Goal: Task Accomplishment & Management: Manage account settings

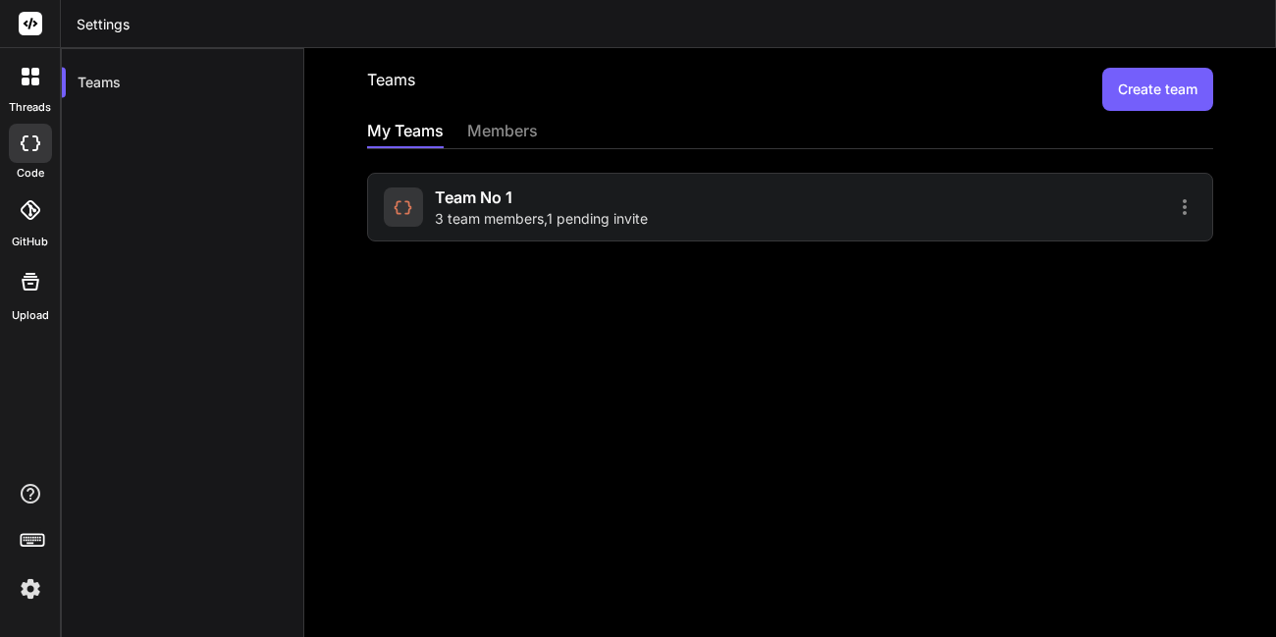
click at [564, 202] on div "Team No 1 3 team members , 1 pending invite" at bounding box center [541, 207] width 213 height 43
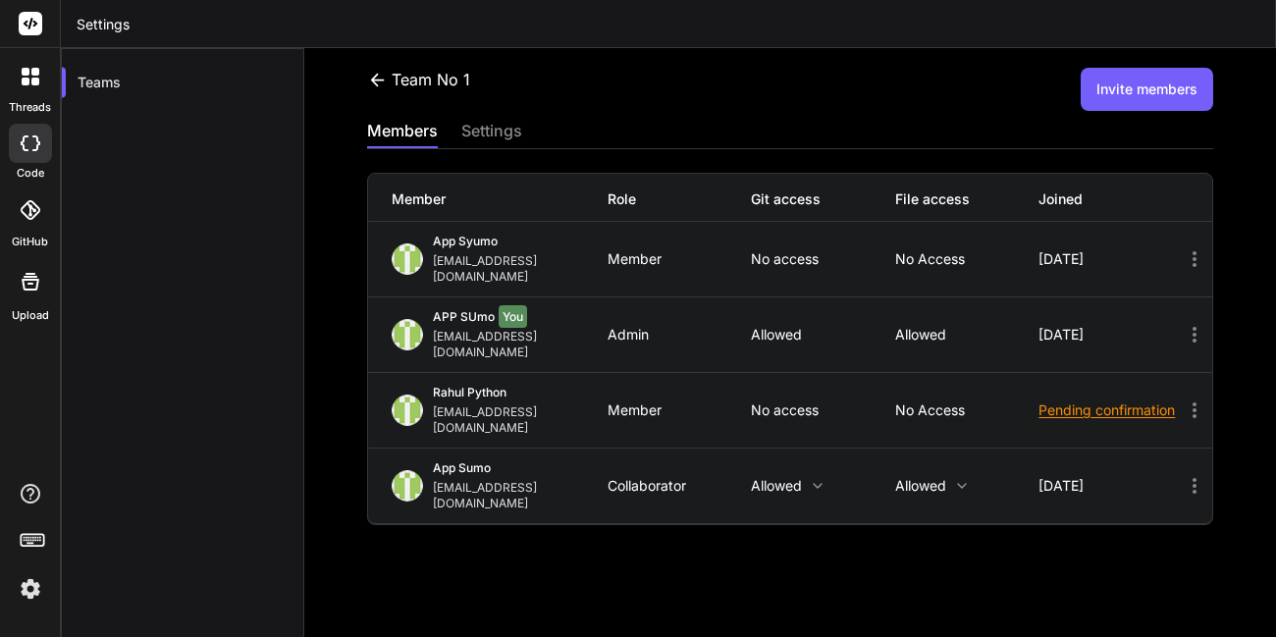
click at [1183, 399] on icon at bounding box center [1195, 411] width 24 height 24
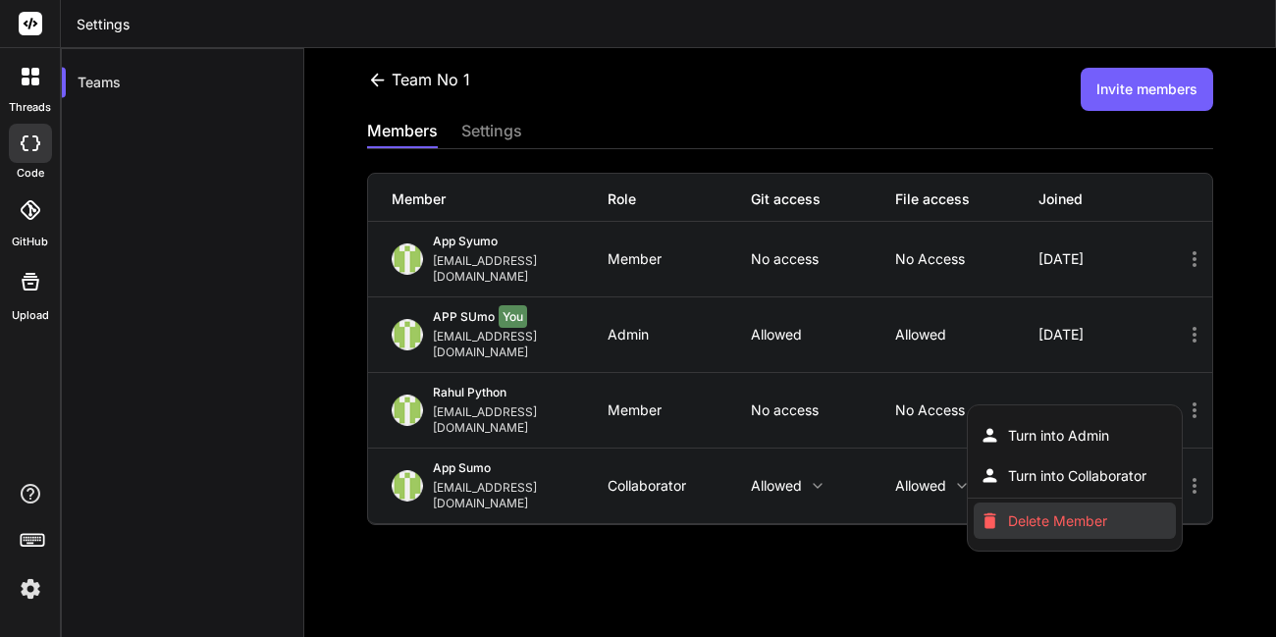
click at [1032, 512] on span "Delete Member" at bounding box center [1057, 522] width 99 height 20
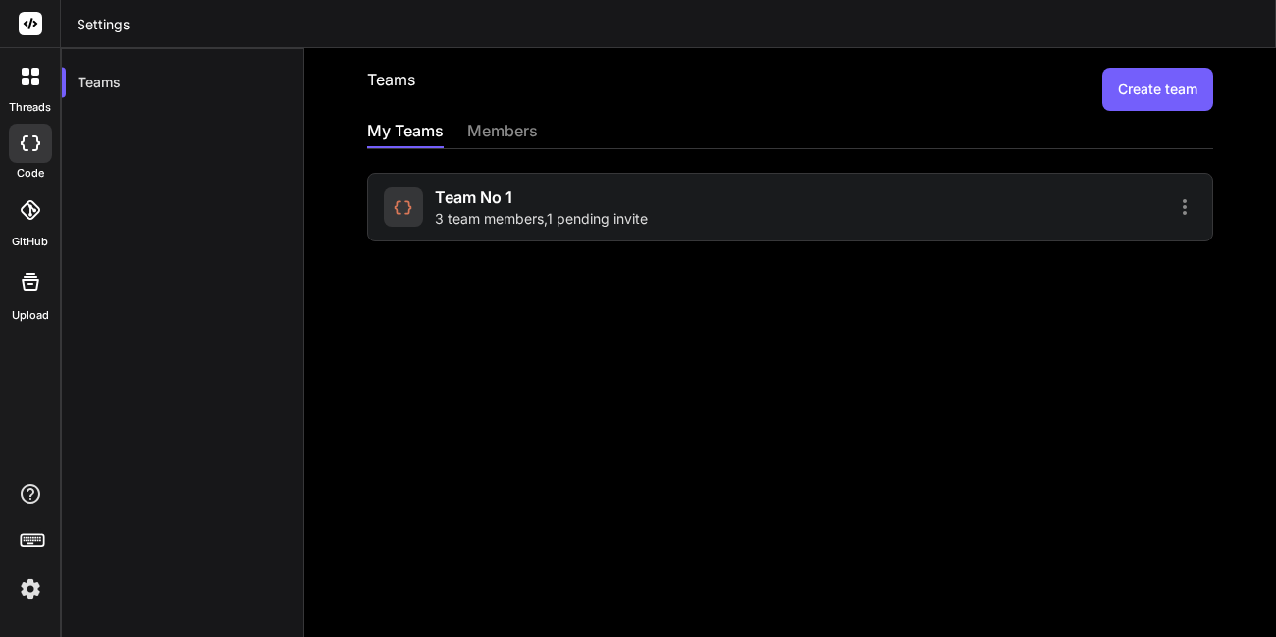
click at [644, 201] on div "Team No 1 3 team members , 1 pending invite" at bounding box center [541, 207] width 213 height 43
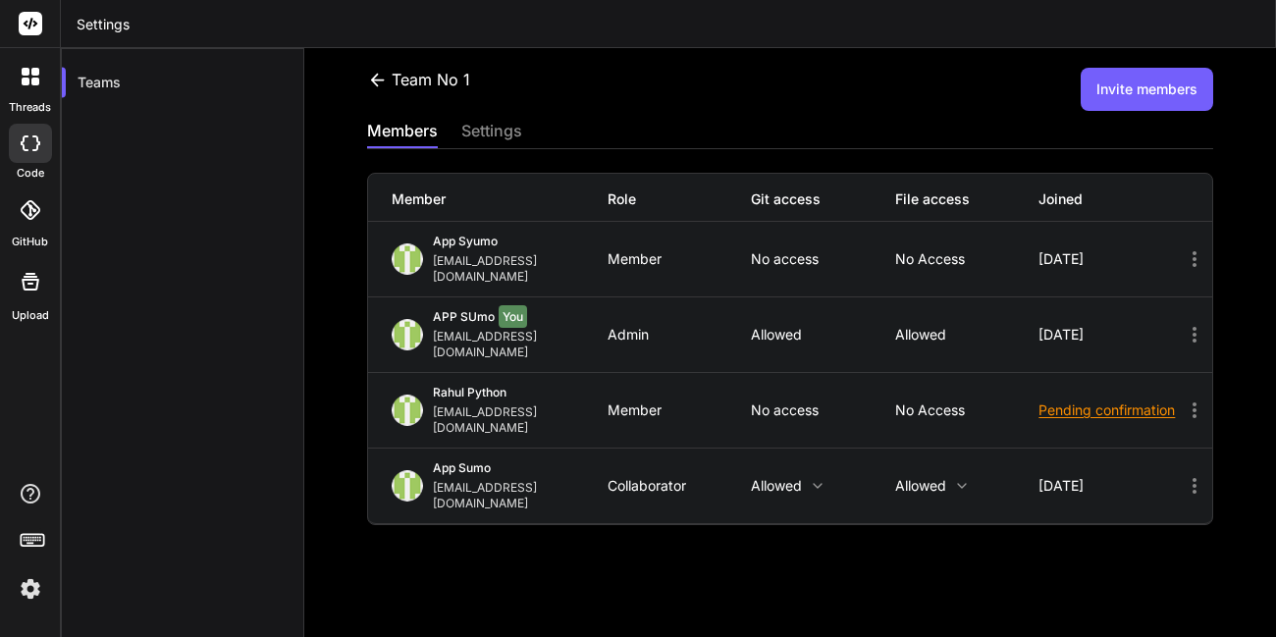
click at [1183, 399] on icon at bounding box center [1195, 411] width 24 height 24
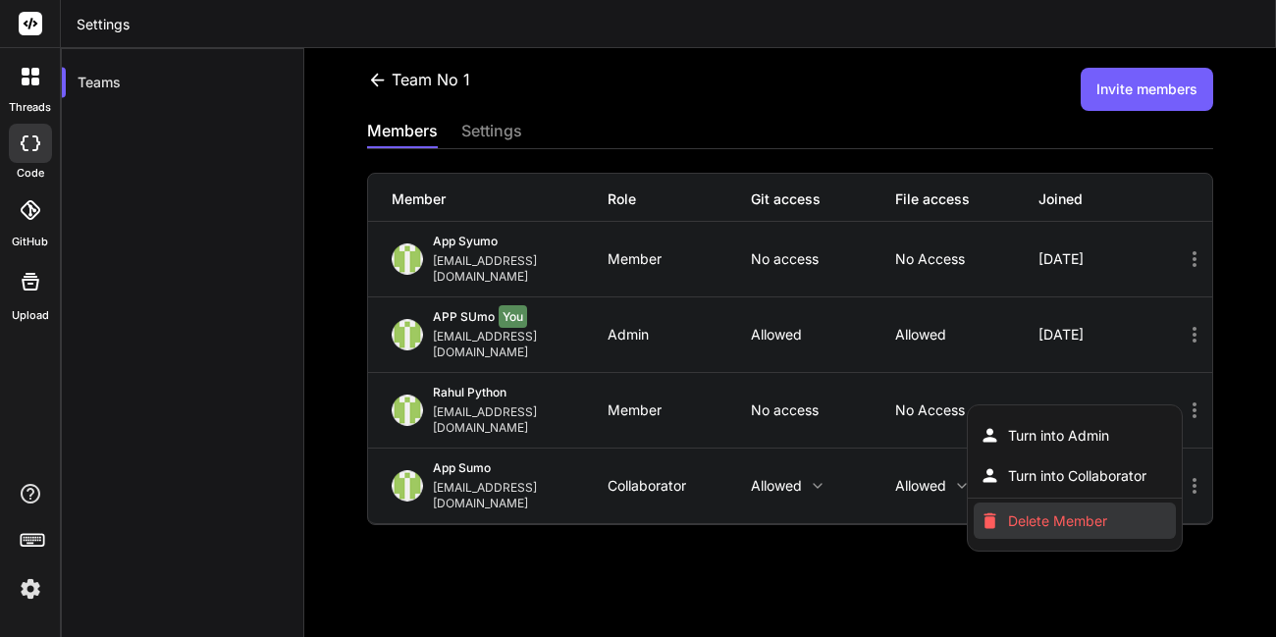
click at [1059, 512] on span "Delete Member" at bounding box center [1057, 522] width 99 height 20
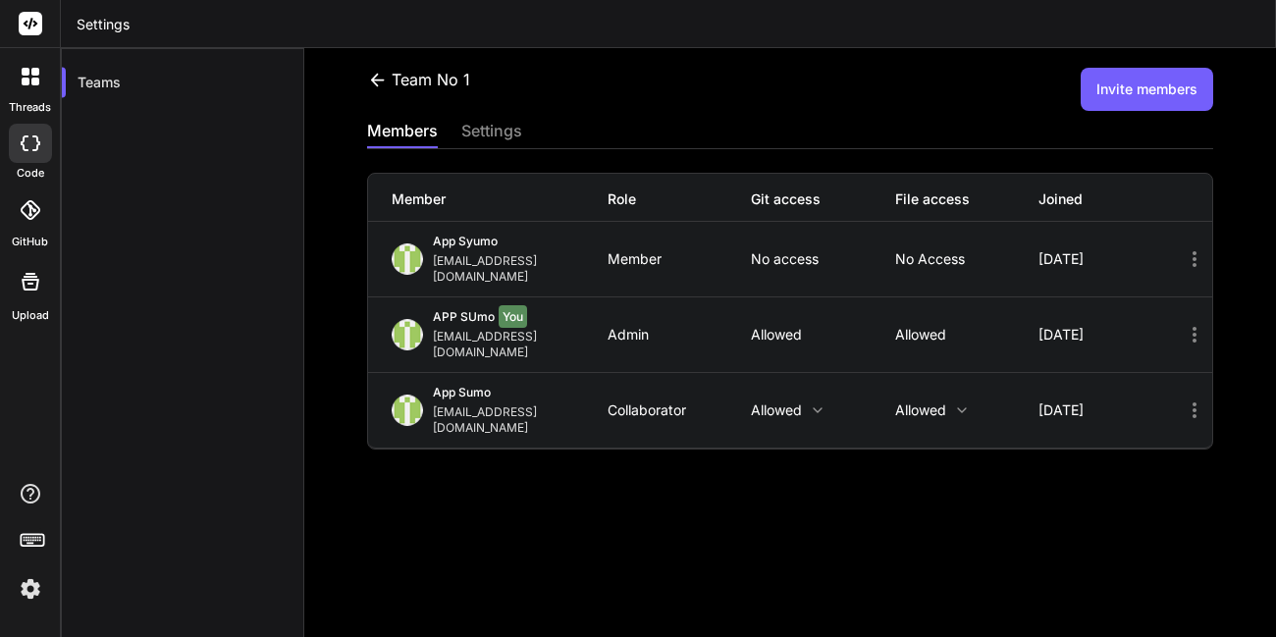
click at [1122, 99] on button "Invite members" at bounding box center [1147, 89] width 133 height 43
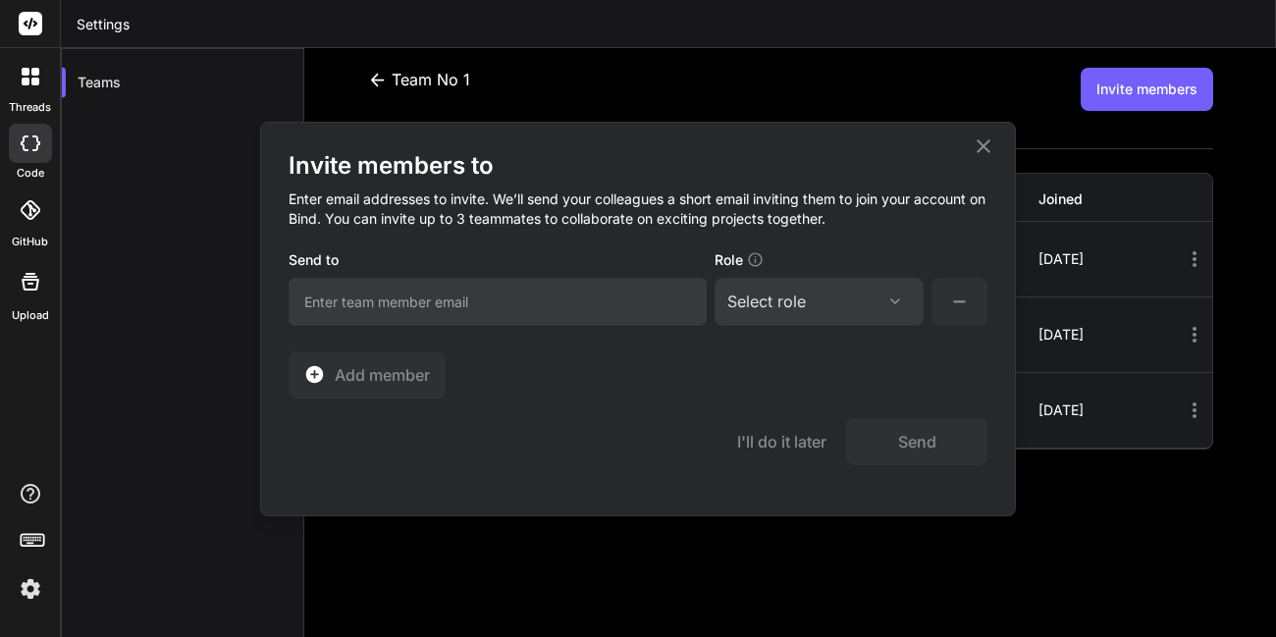
click at [553, 298] on input "email" at bounding box center [498, 302] width 418 height 48
type input "k"
type input "kundan.kumar@wagergeeks.com"
click at [767, 307] on div "Select role" at bounding box center [767, 302] width 79 height 24
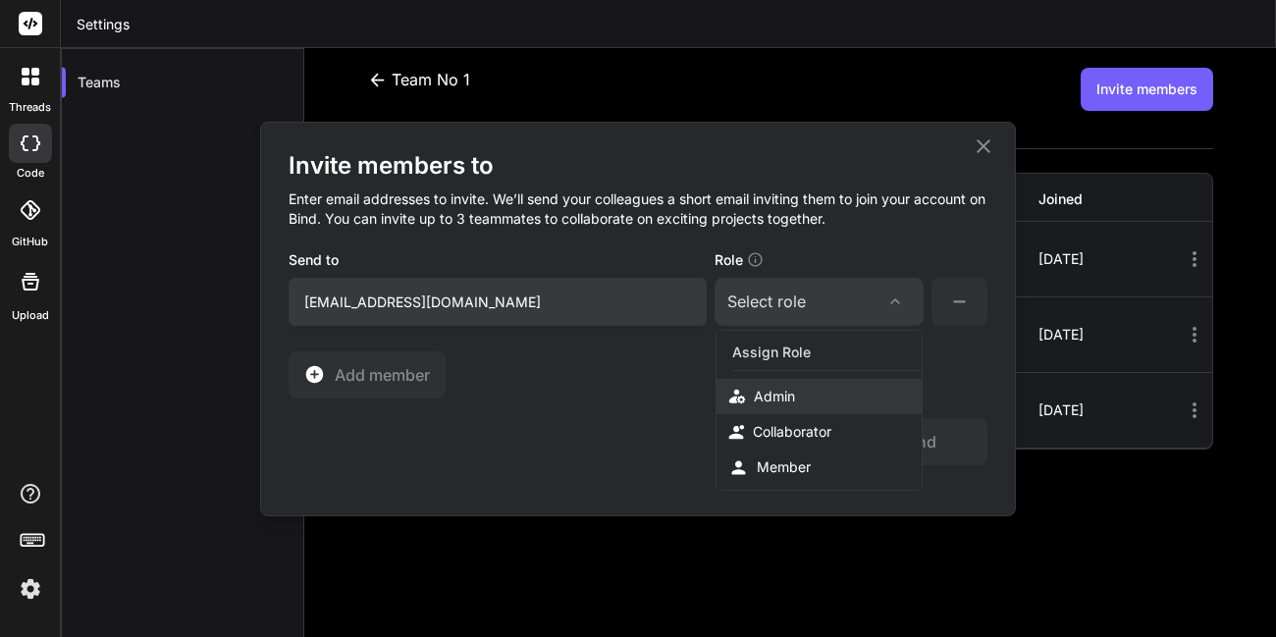
click at [771, 400] on div "Admin" at bounding box center [774, 397] width 41 height 20
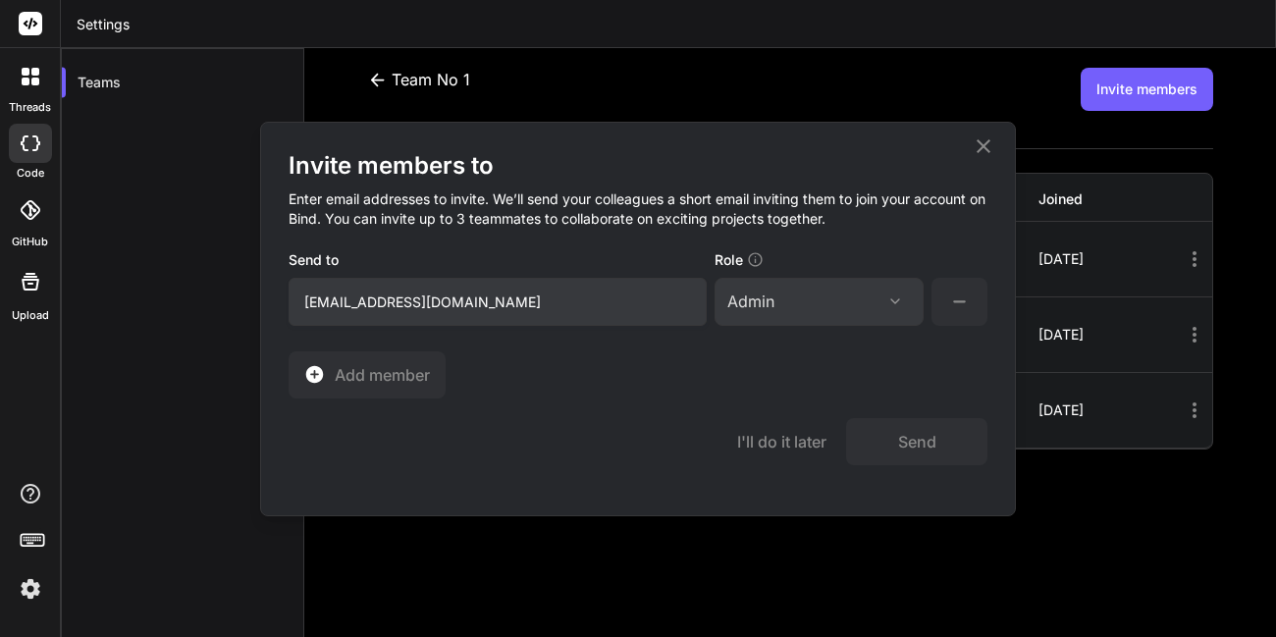
click at [796, 283] on div "Admin Assign Role Admin Collaborator Member" at bounding box center [819, 302] width 209 height 48
click at [804, 298] on div "Admin" at bounding box center [820, 302] width 184 height 24
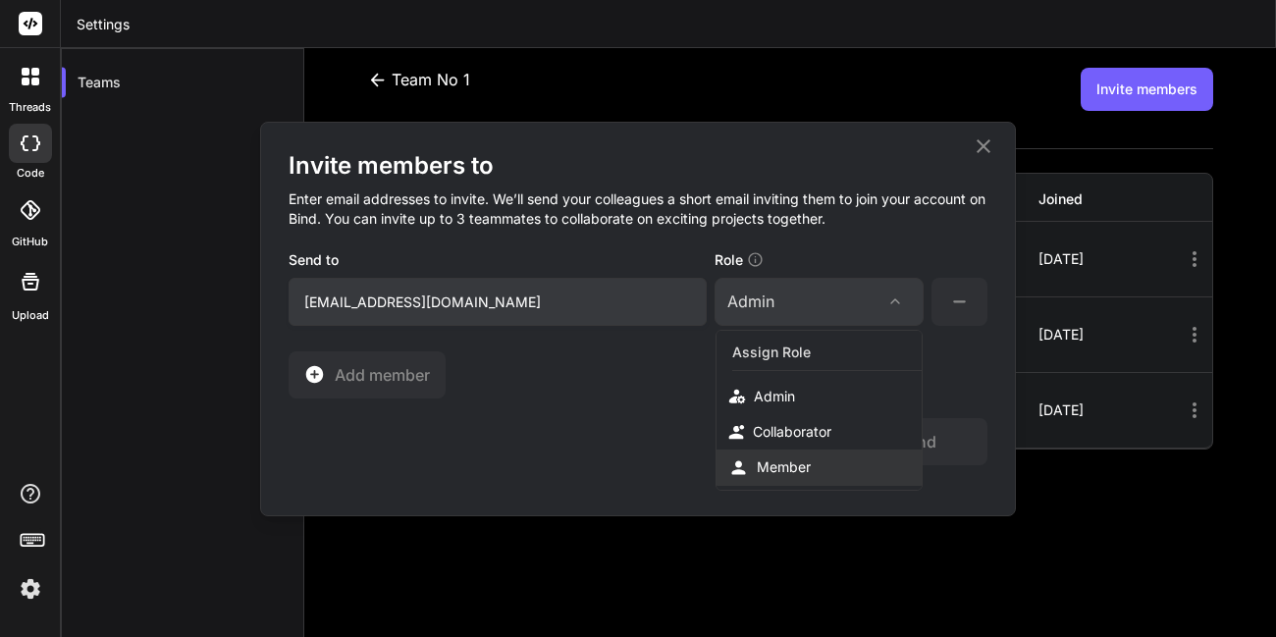
click at [790, 468] on div "Member" at bounding box center [784, 468] width 54 height 20
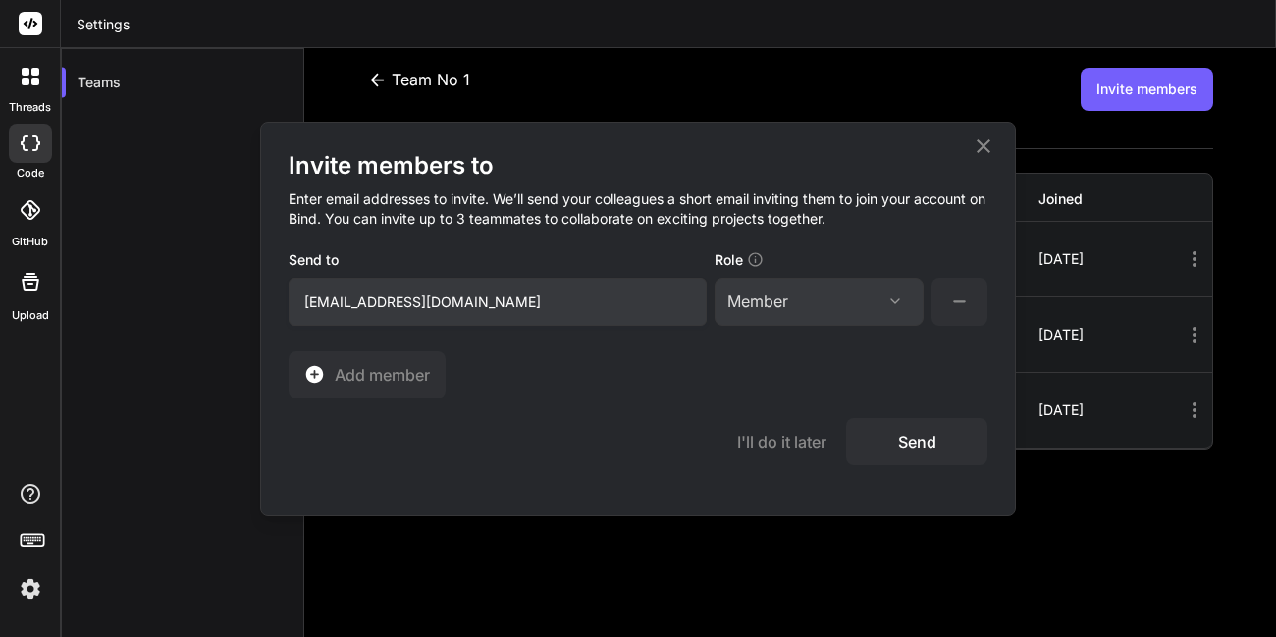
click at [924, 442] on button "Send" at bounding box center [916, 441] width 141 height 47
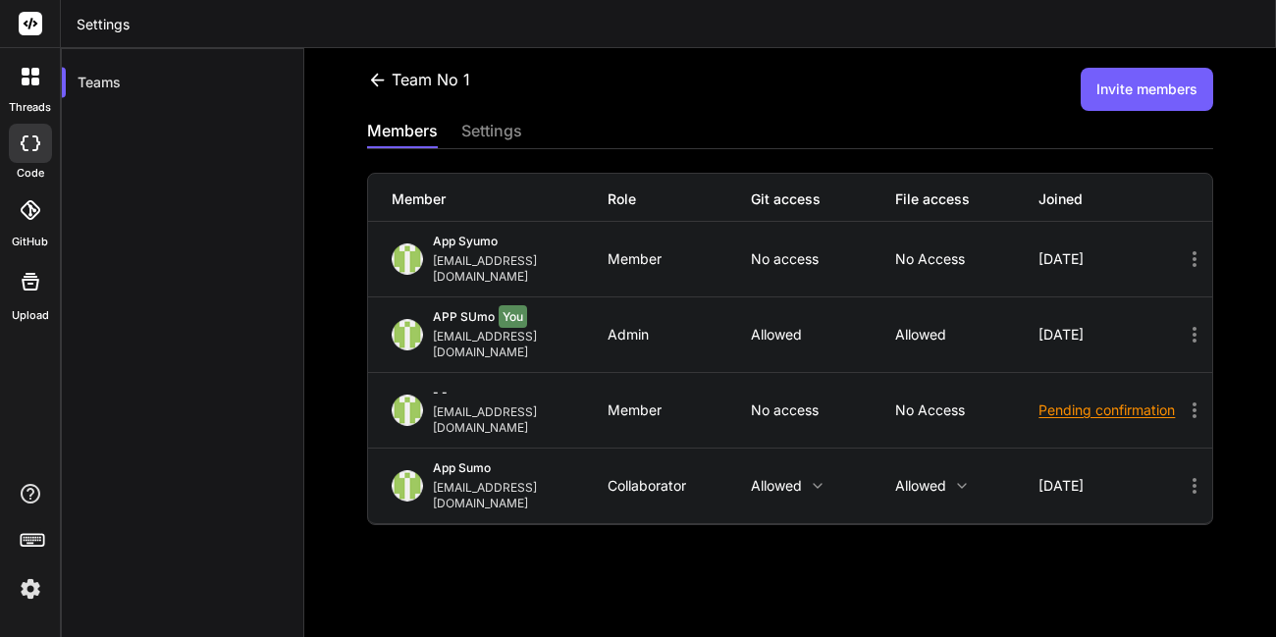
click at [1104, 98] on button "Invite members" at bounding box center [1147, 89] width 133 height 43
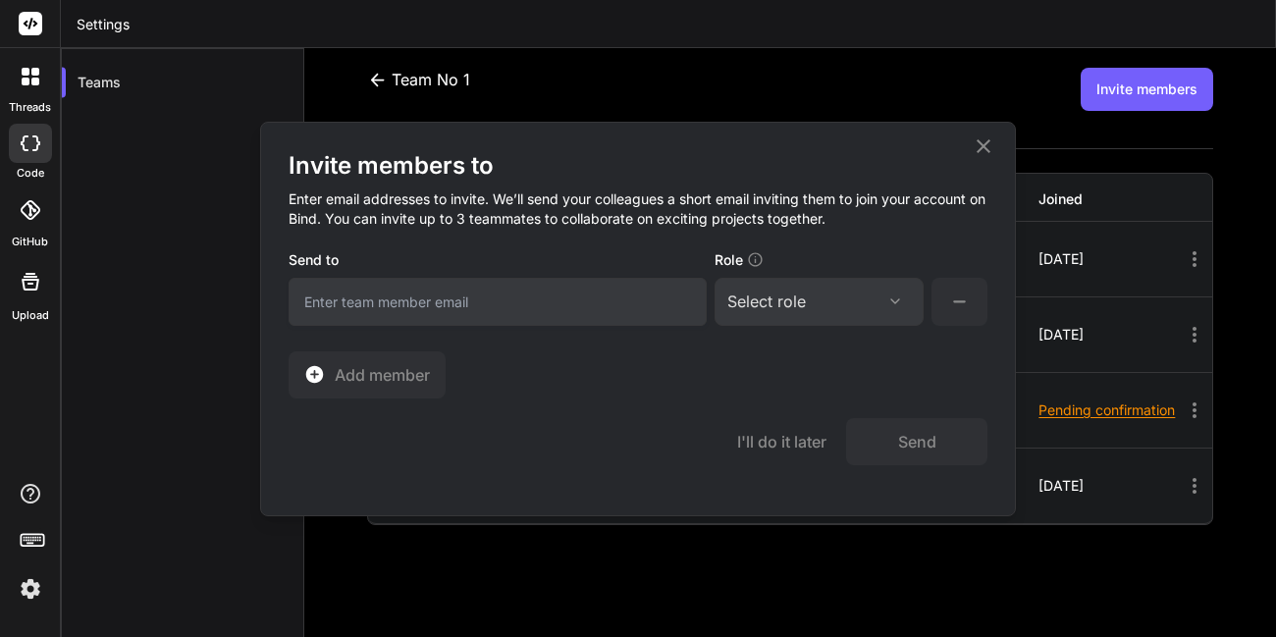
click at [578, 292] on input "email" at bounding box center [498, 302] width 418 height 48
type input "appsumo@123yopmail.com"
click at [553, 300] on input "appsumo@123yopmail.com" at bounding box center [498, 302] width 418 height 48
drag, startPoint x: 552, startPoint y: 300, endPoint x: 285, endPoint y: 284, distance: 267.6
click at [285, 284] on div "Invite members to Enter email addresses to invite. We’ll send your colleagues a…" at bounding box center [638, 319] width 754 height 393
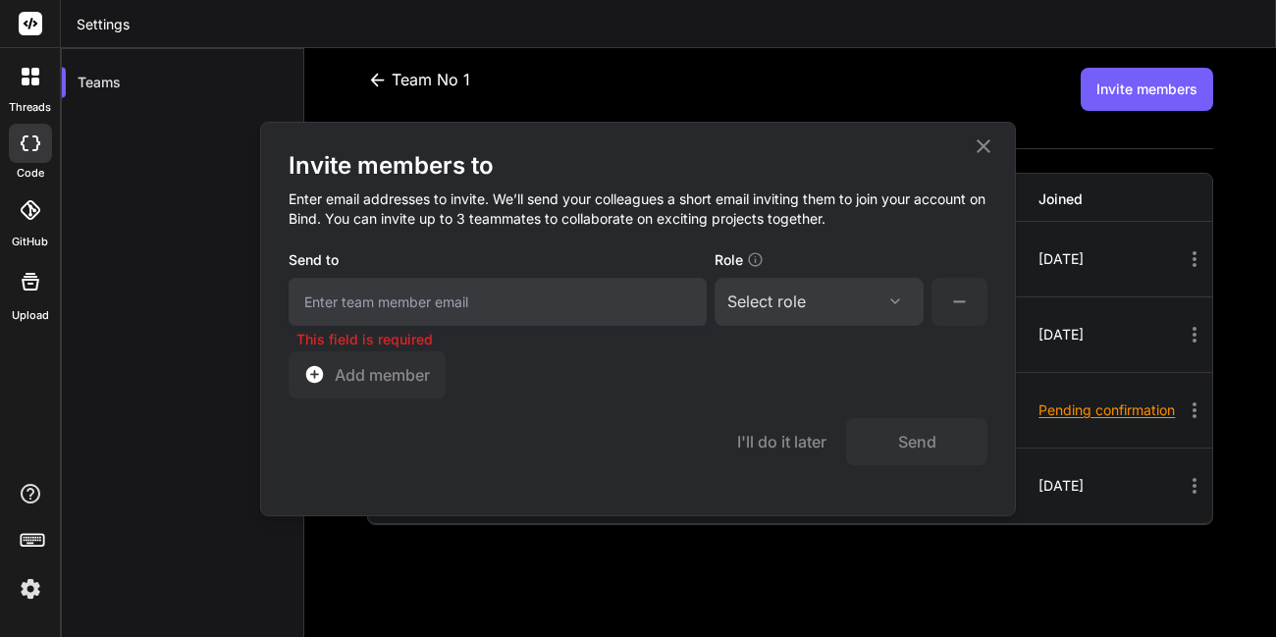
click at [988, 144] on icon at bounding box center [984, 147] width 24 height 24
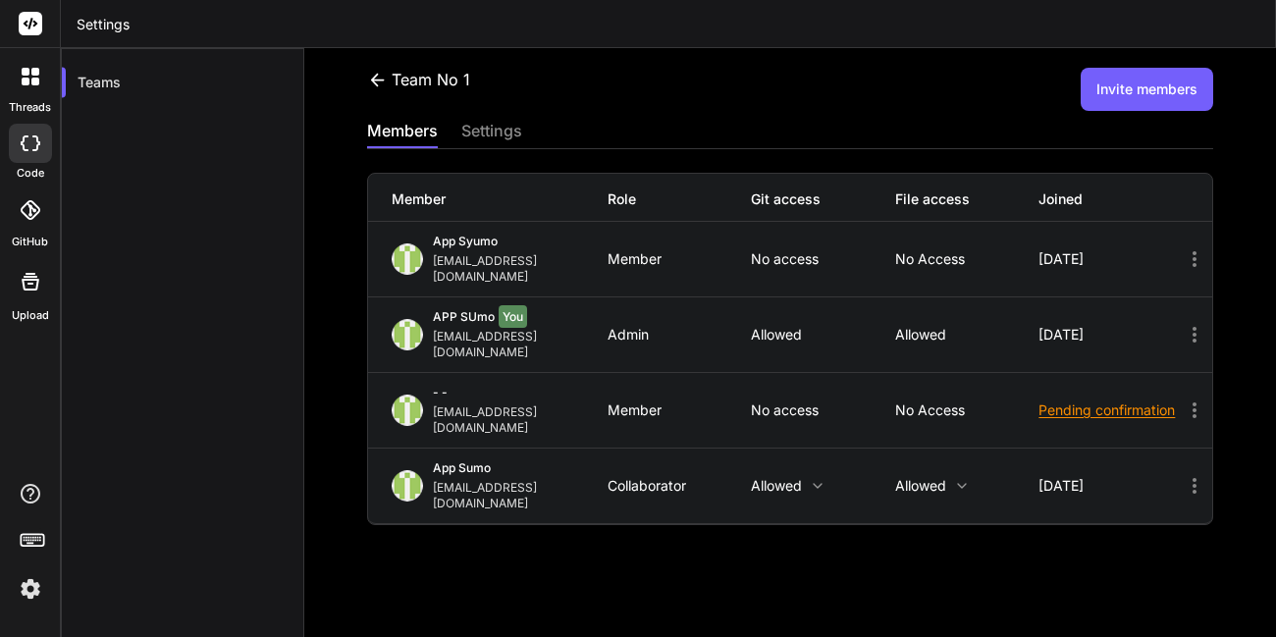
click at [1098, 87] on button "Invite members" at bounding box center [1147, 89] width 133 height 43
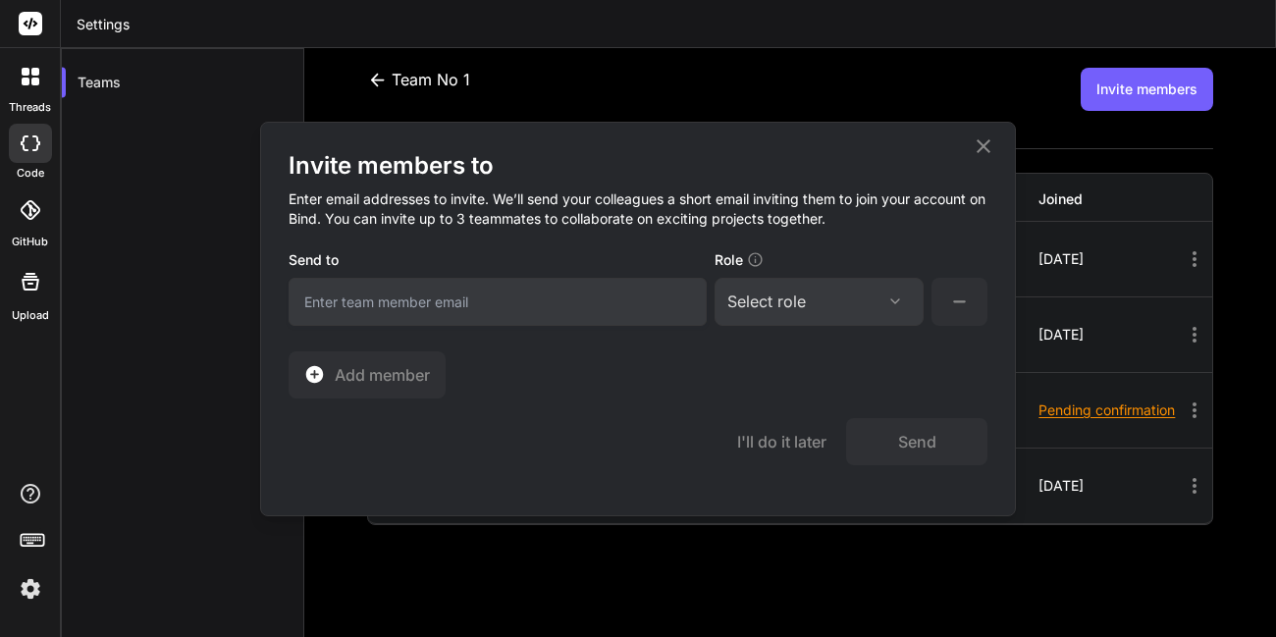
click at [630, 288] on input "email" at bounding box center [498, 302] width 418 height 48
type input "appsumo_123@yopmail.com"
click at [771, 308] on div "Select role" at bounding box center [767, 302] width 79 height 24
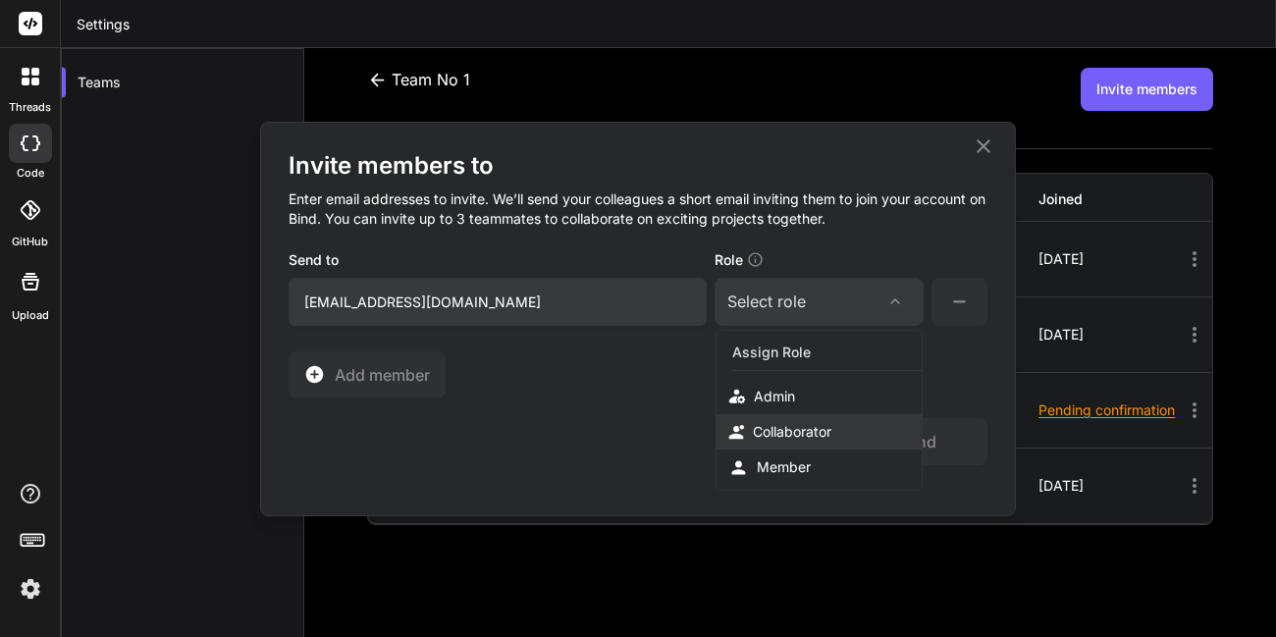
click at [791, 434] on div "Collaborator" at bounding box center [792, 432] width 79 height 20
click at [877, 447] on button "Send" at bounding box center [916, 441] width 141 height 47
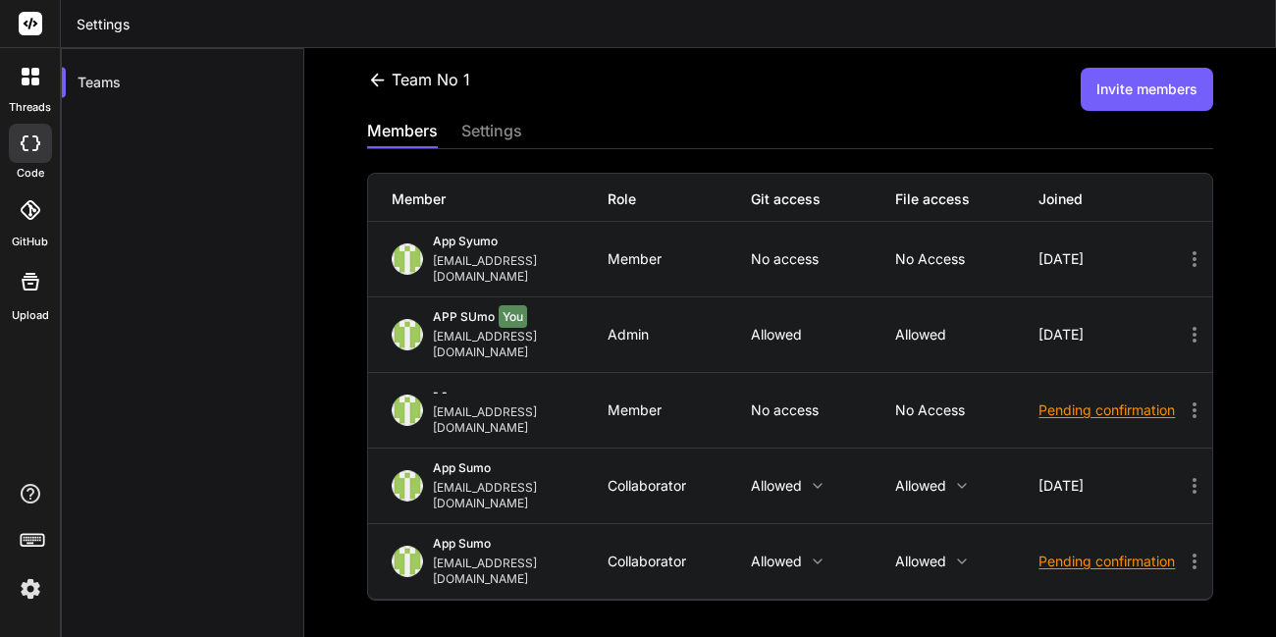
click at [1193, 554] on icon at bounding box center [1195, 562] width 4 height 16
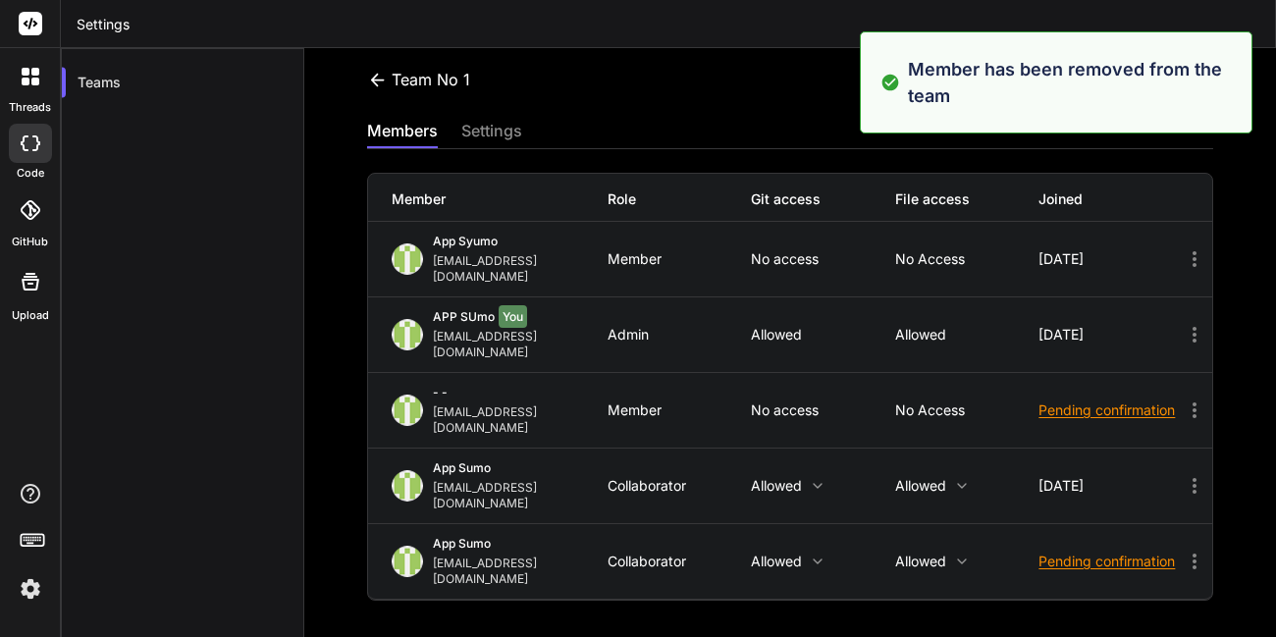
click at [1183, 399] on icon at bounding box center [1195, 411] width 24 height 24
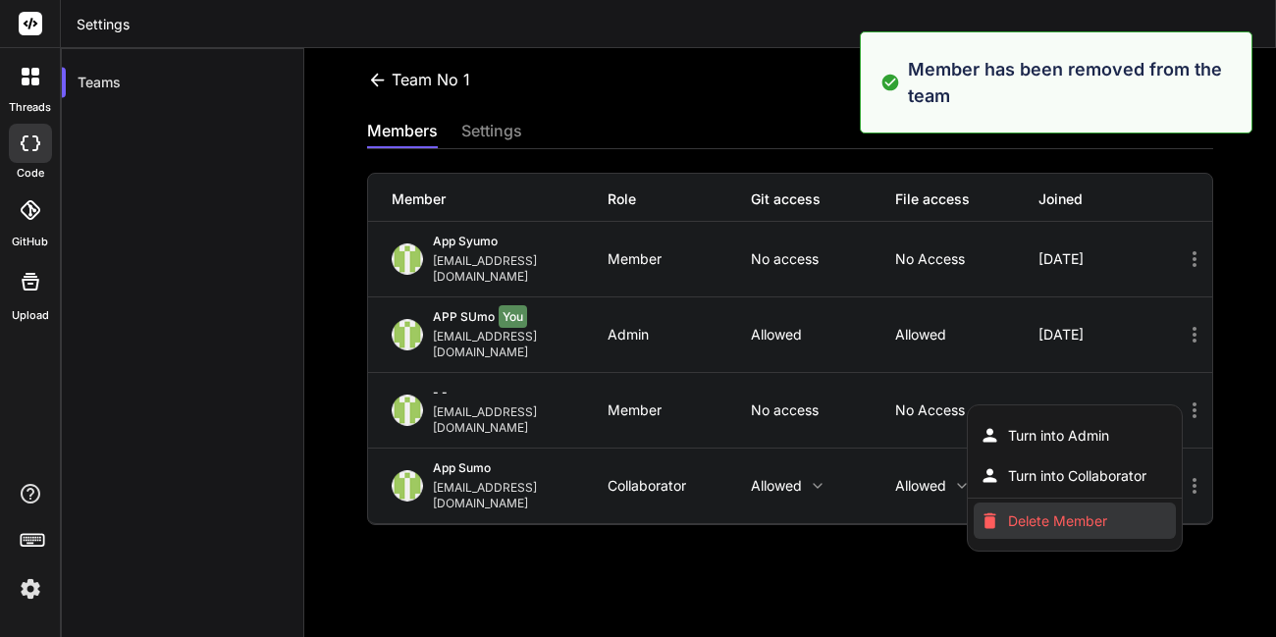
click at [1068, 503] on li "Delete Member" at bounding box center [1075, 521] width 202 height 36
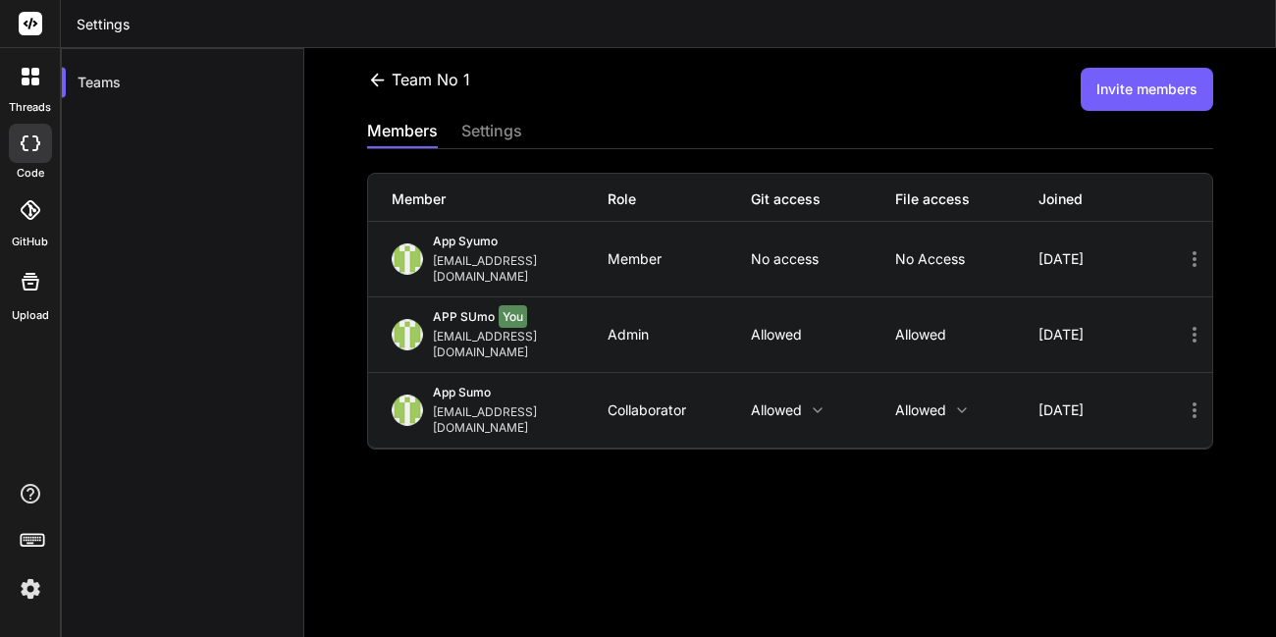
click at [787, 120] on div "members settings" at bounding box center [790, 133] width 846 height 29
click at [1104, 81] on button "Invite members" at bounding box center [1147, 89] width 133 height 43
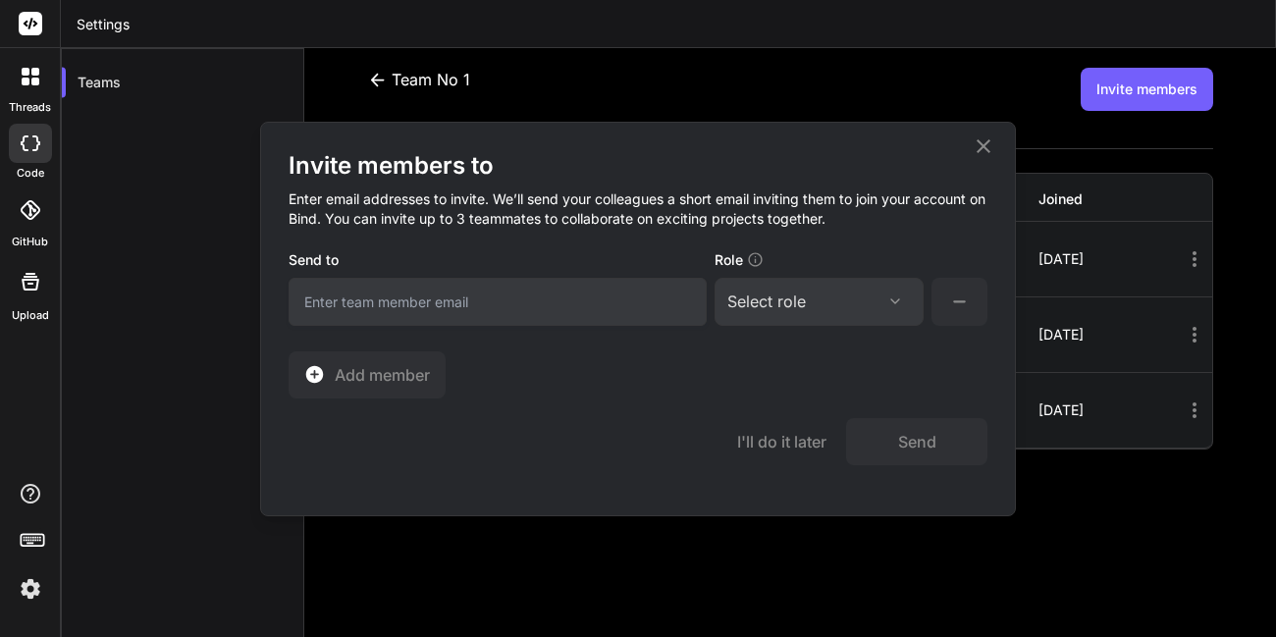
click at [559, 290] on input "email" at bounding box center [498, 302] width 418 height 48
type input "appsumo_123@yopmail.com"
click at [815, 298] on div "Select role" at bounding box center [820, 302] width 184 height 24
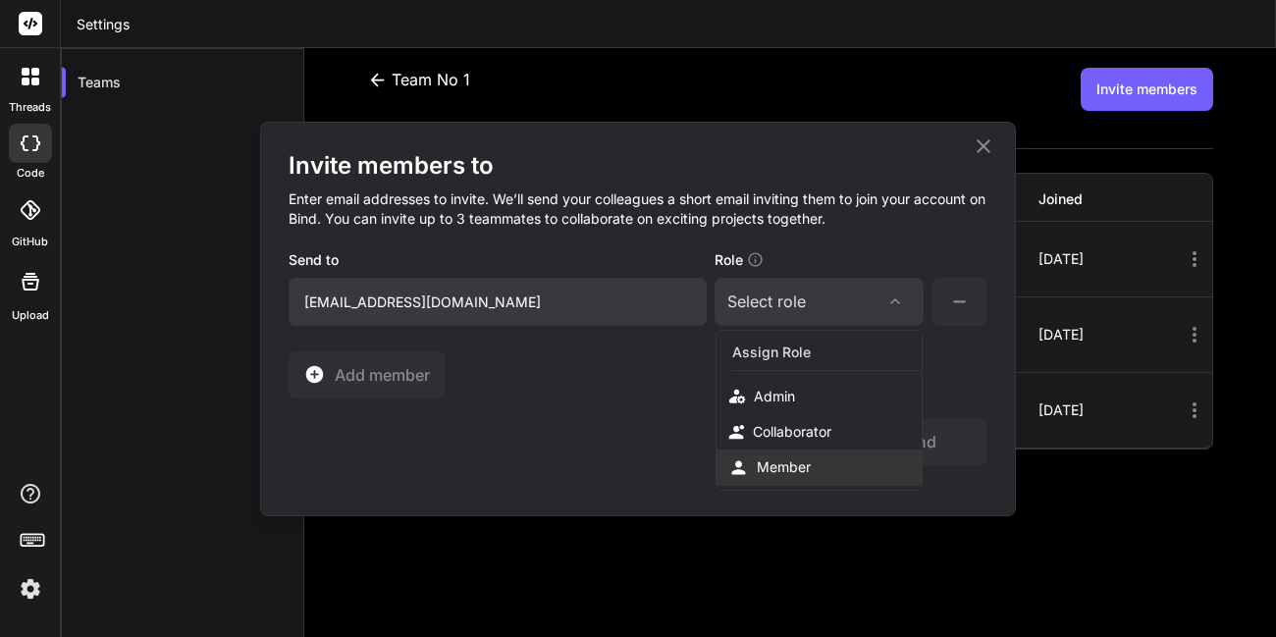
click at [799, 477] on div "Member" at bounding box center [819, 468] width 205 height 36
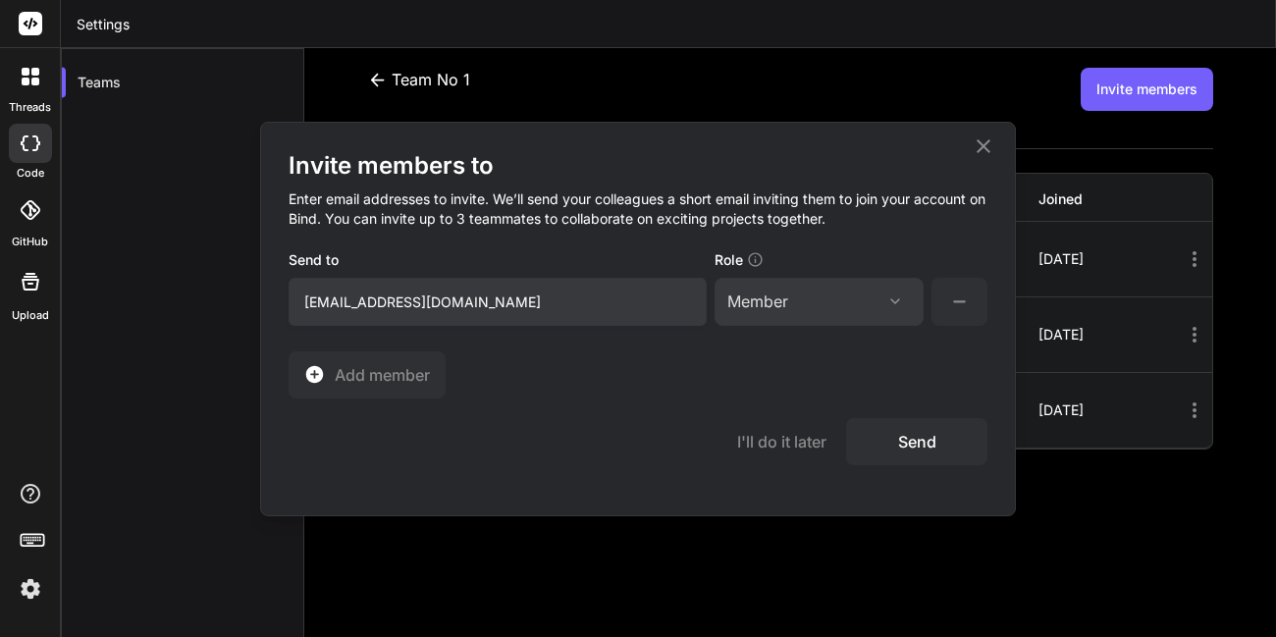
click at [884, 450] on button "Send" at bounding box center [916, 441] width 141 height 47
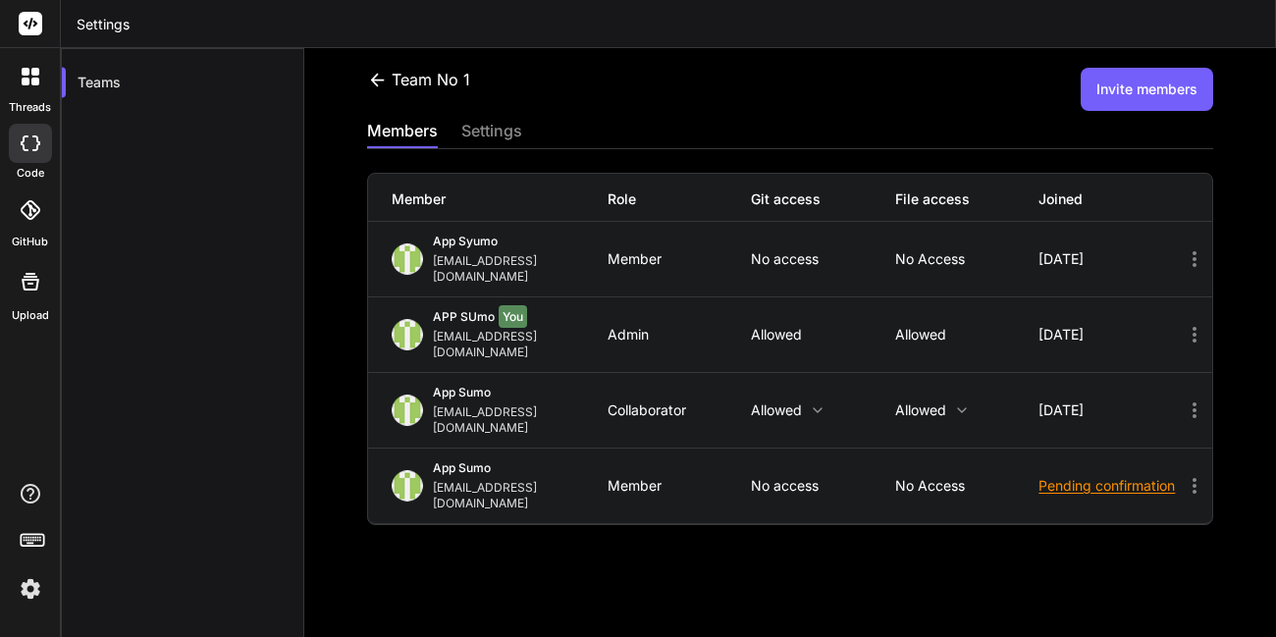
click at [1115, 110] on button "Invite members" at bounding box center [1147, 89] width 133 height 43
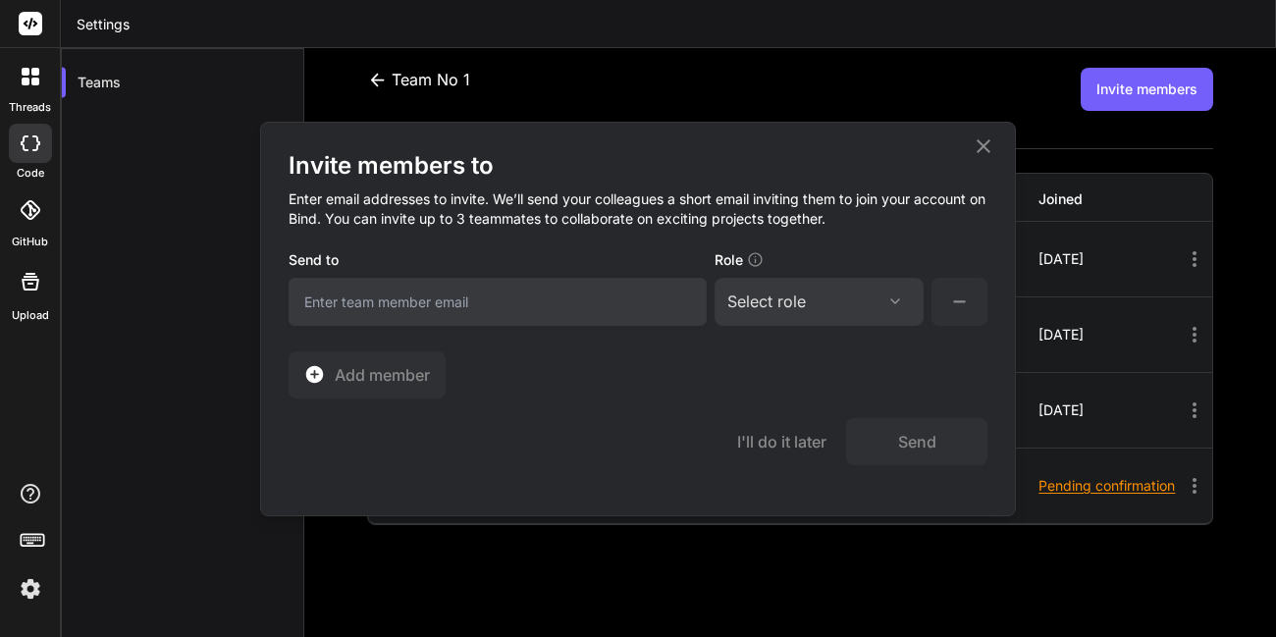
click at [578, 308] on input "email" at bounding box center [498, 302] width 418 height 48
type input "rahul@witarist.com"
click at [807, 295] on div "Select role" at bounding box center [820, 302] width 184 height 24
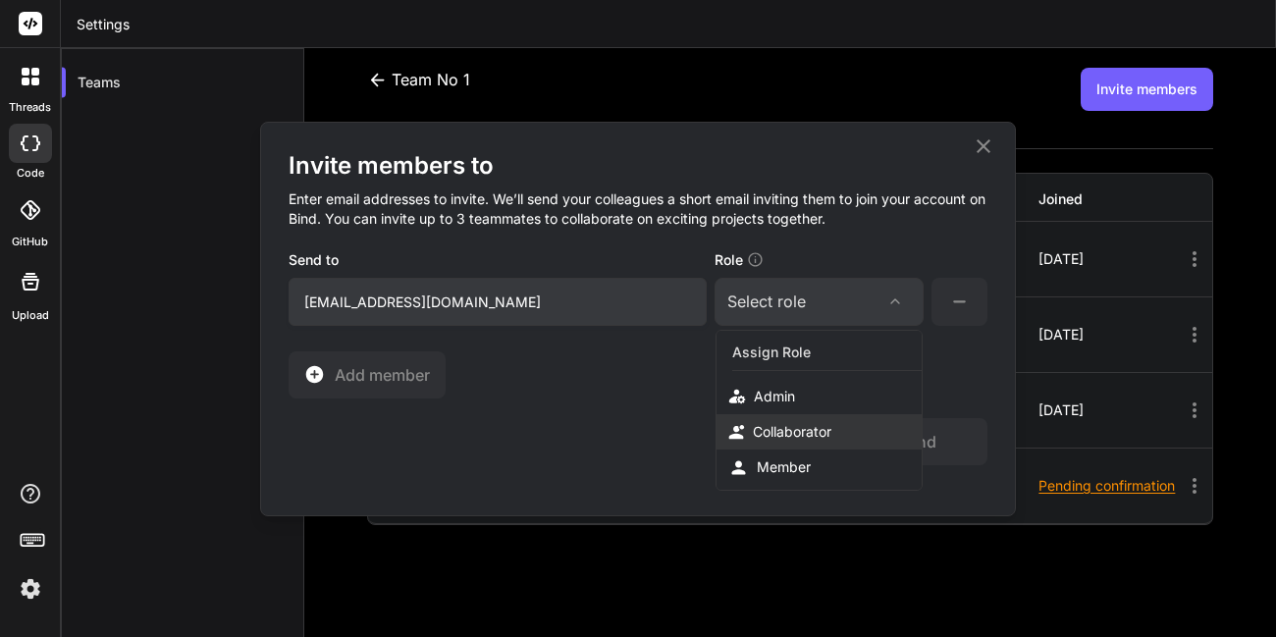
click at [797, 438] on div "Collaborator" at bounding box center [792, 432] width 79 height 20
click at [888, 446] on button "Send" at bounding box center [916, 441] width 141 height 47
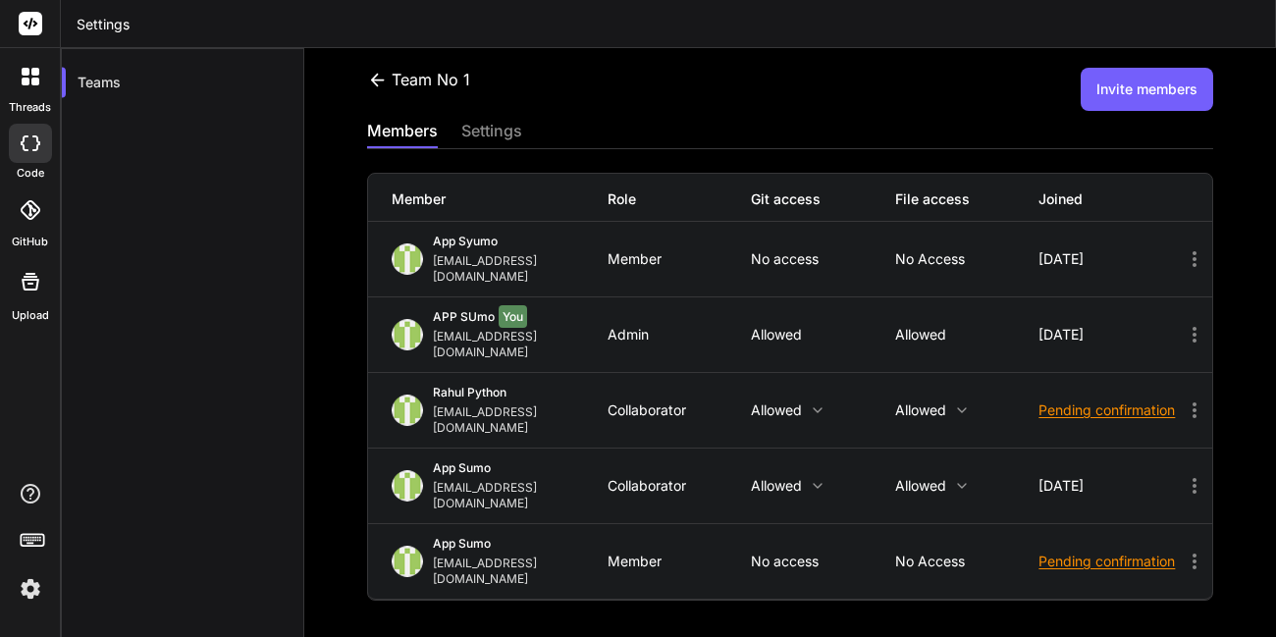
click at [1112, 87] on button "Invite members" at bounding box center [1147, 89] width 133 height 43
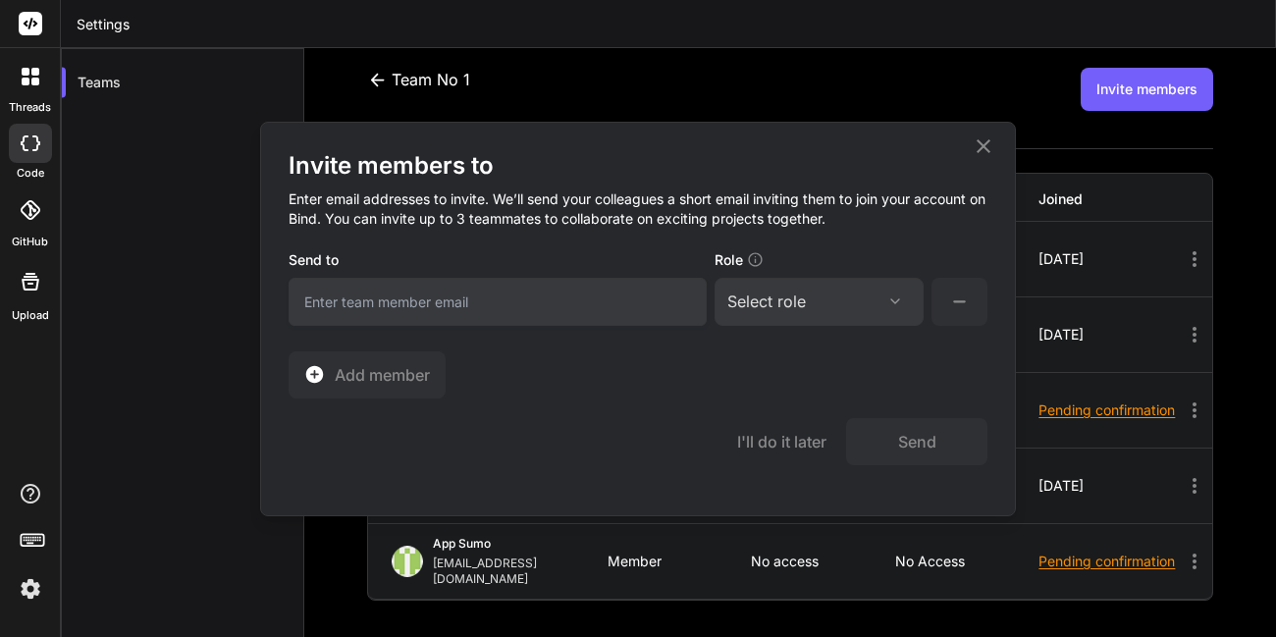
click at [640, 294] on input "email" at bounding box center [498, 302] width 418 height 48
type input "appsumo_124@yopmail.com"
click at [818, 300] on div "Select role" at bounding box center [820, 302] width 184 height 24
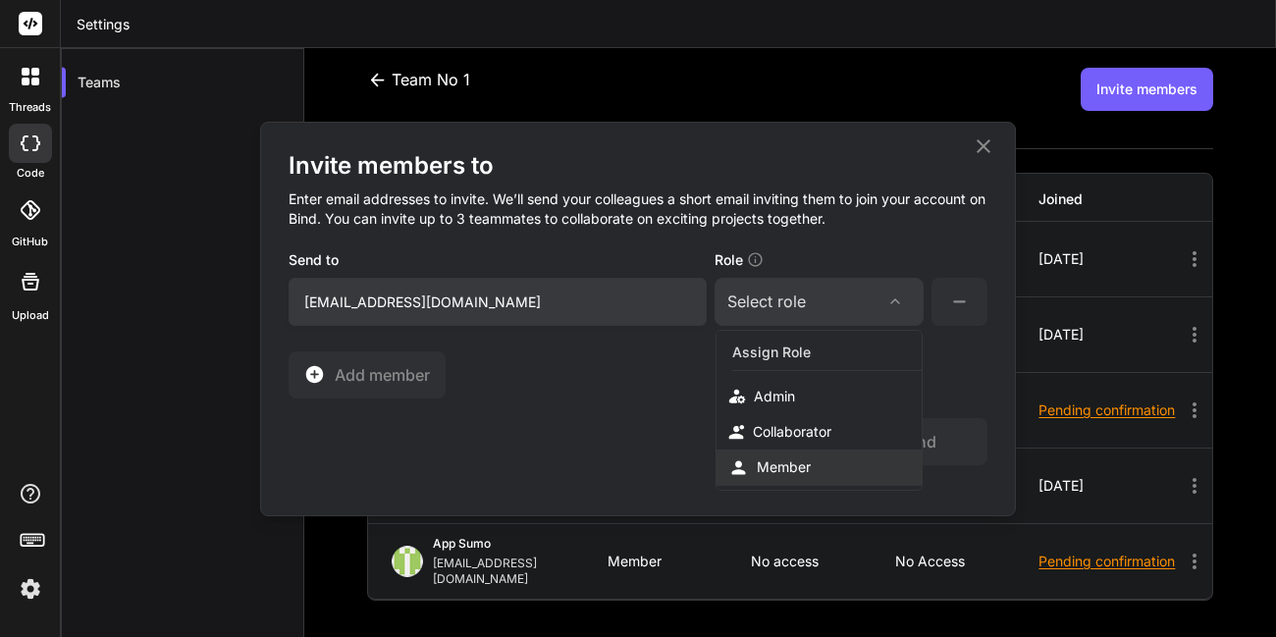
click at [803, 463] on div "Member" at bounding box center [784, 468] width 54 height 20
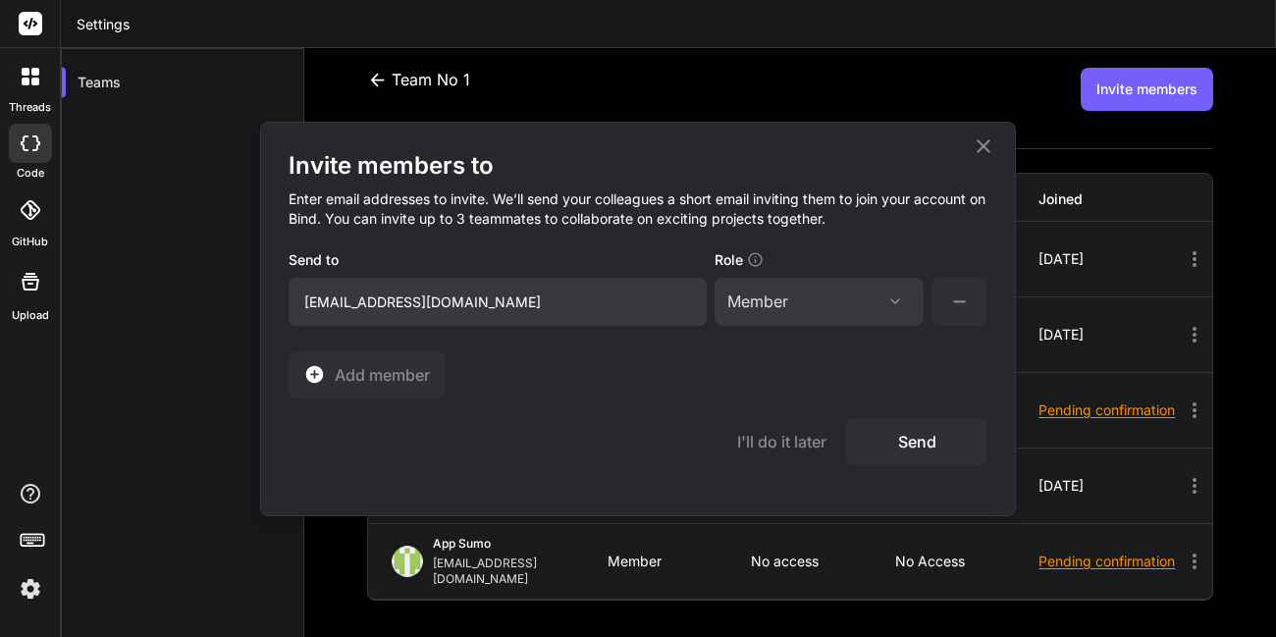
click at [892, 445] on button "Send" at bounding box center [916, 441] width 141 height 47
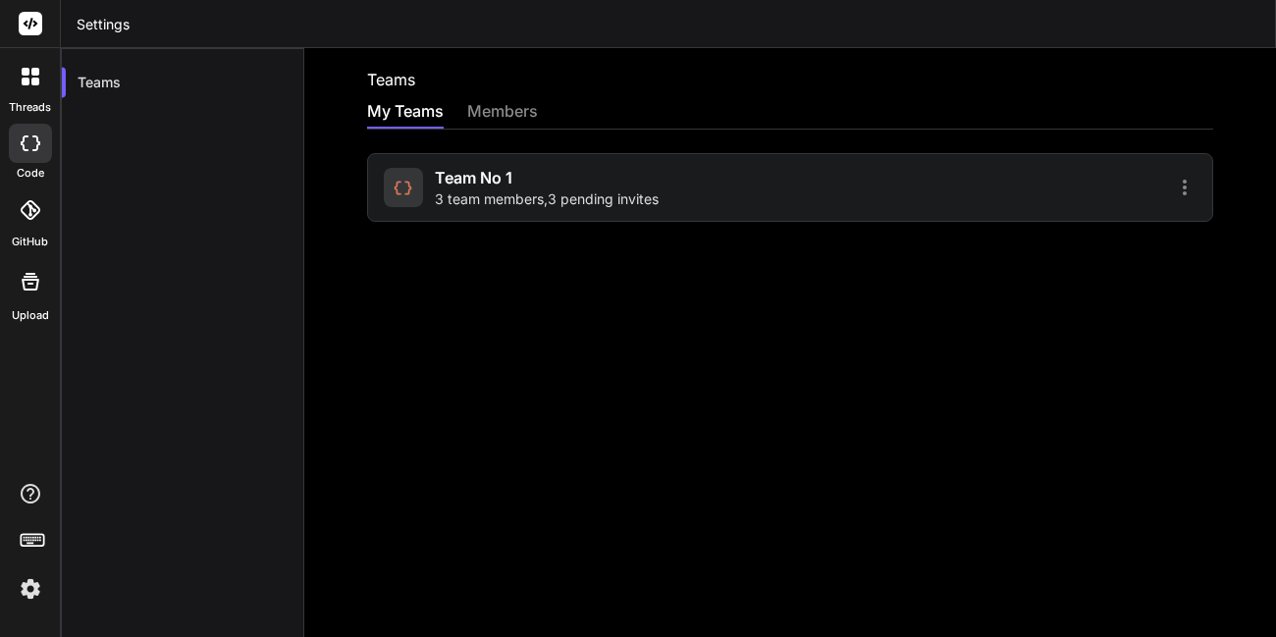
click at [786, 199] on div "Team No 1 3 team members , 3 pending invites" at bounding box center [790, 187] width 846 height 69
click at [638, 204] on span "3 team members , 3 pending invites" at bounding box center [547, 200] width 224 height 20
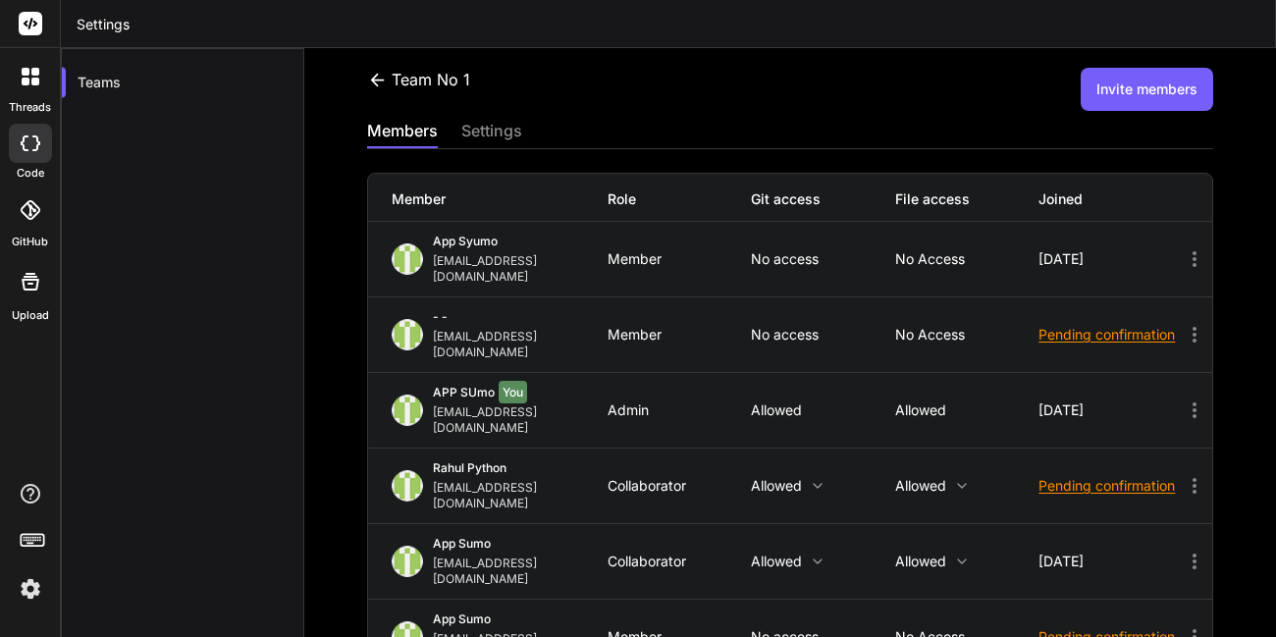
click at [638, 204] on div "Role" at bounding box center [680, 200] width 144 height 20
click at [1193, 327] on icon at bounding box center [1195, 335] width 4 height 16
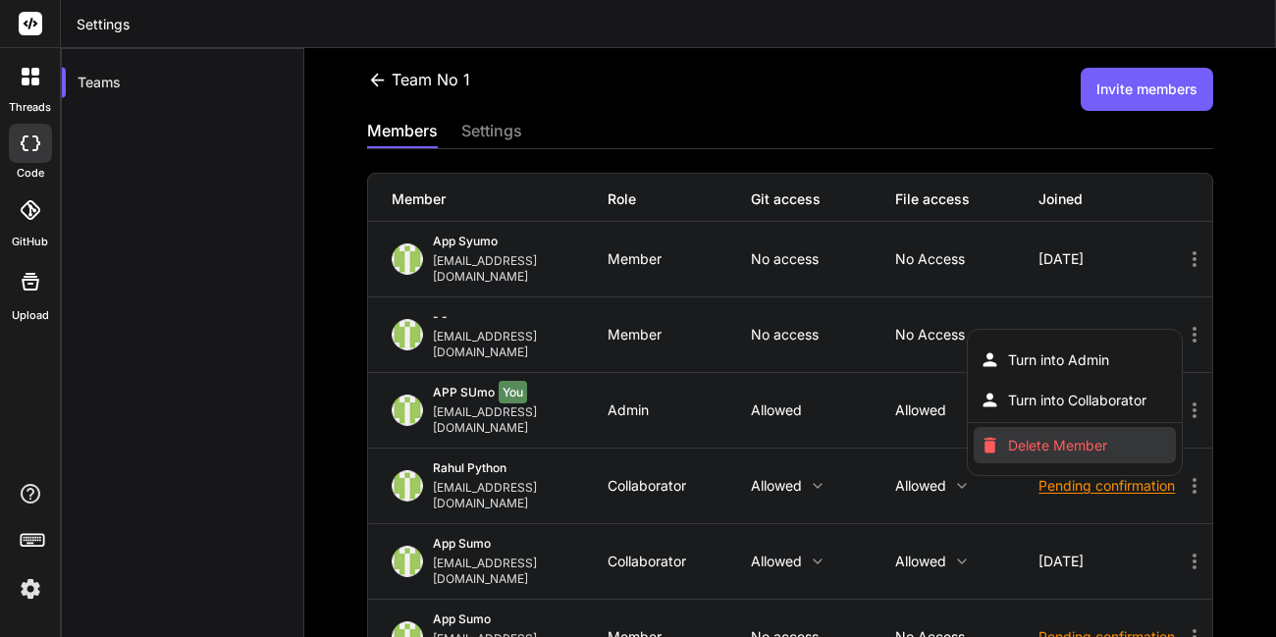
click at [1036, 436] on span "Delete Member" at bounding box center [1057, 446] width 99 height 20
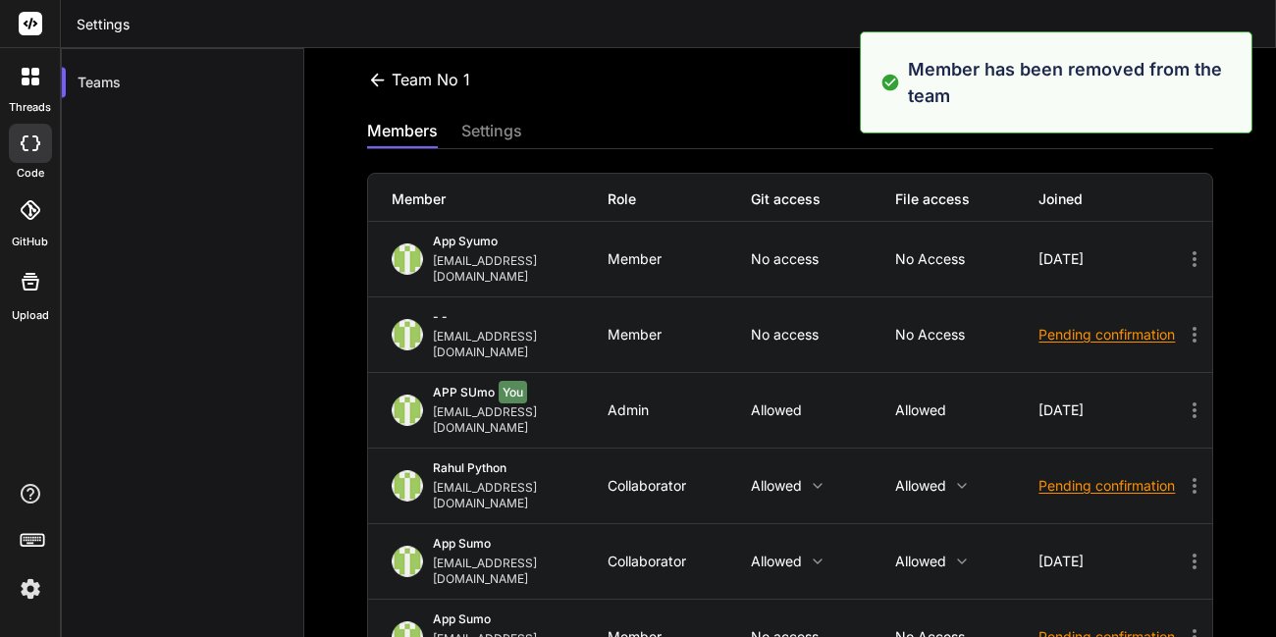
click at [1183, 625] on icon at bounding box center [1195, 637] width 24 height 24
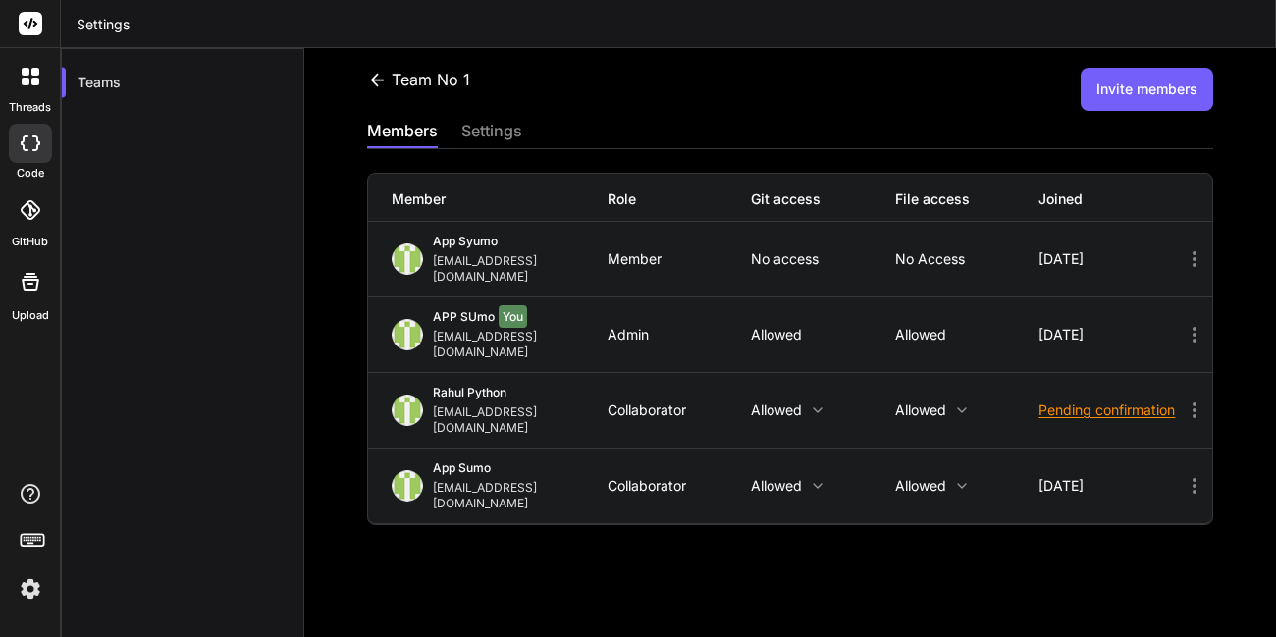
click at [1183, 399] on icon at bounding box center [1195, 411] width 24 height 24
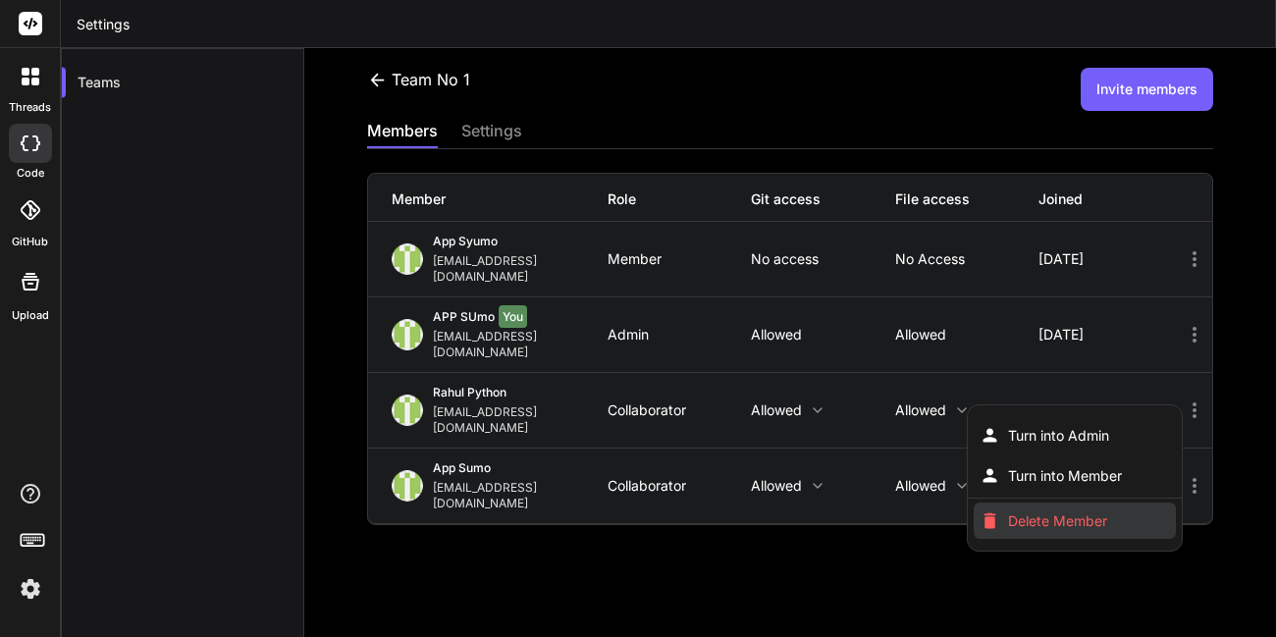
click at [1085, 512] on span "Delete Member" at bounding box center [1057, 522] width 99 height 20
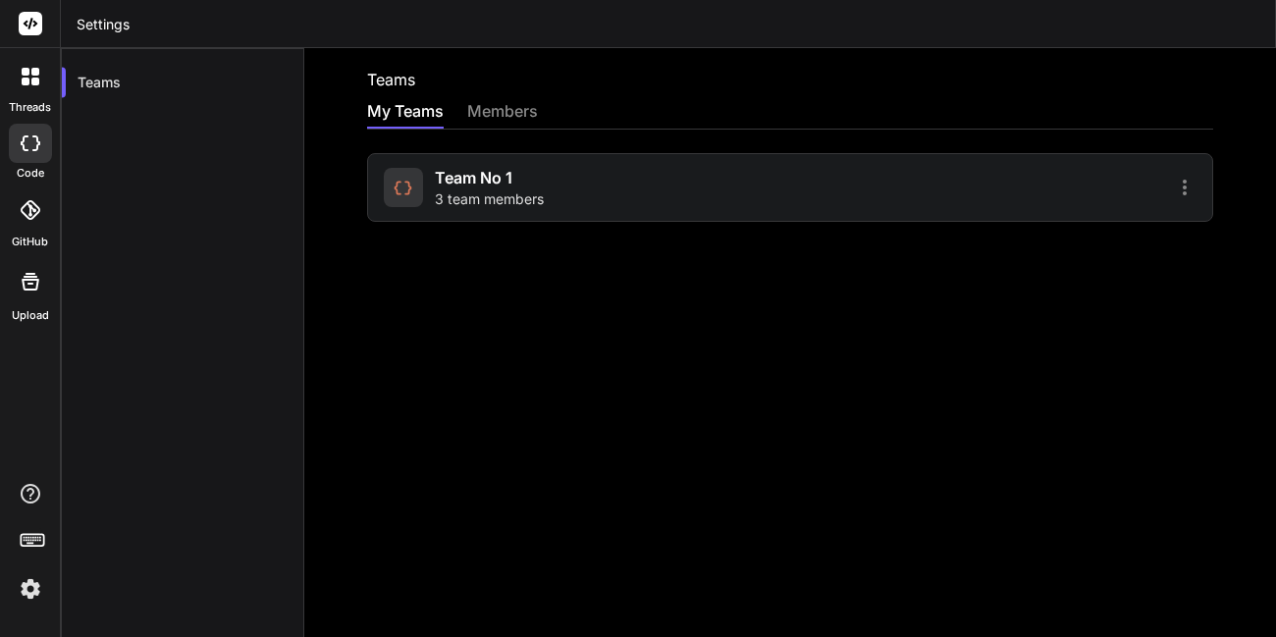
click at [503, 199] on span "3 team members" at bounding box center [489, 200] width 109 height 20
